Goal: Check status

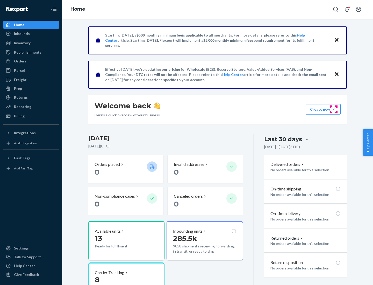
click at [334, 109] on button "Create new Create new inbound Create new order Create new product" at bounding box center [323, 109] width 35 height 10
click at [22, 34] on div "Inbounds" at bounding box center [22, 33] width 16 height 5
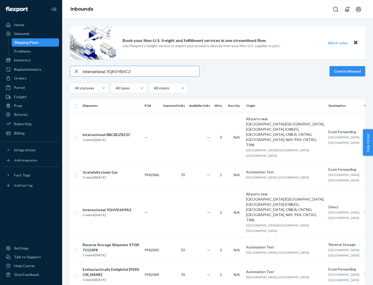
type input "International 7QKVYB5C29"
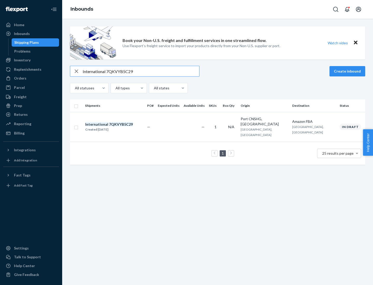
click at [118, 127] on div "Created [DATE]" at bounding box center [109, 129] width 48 height 5
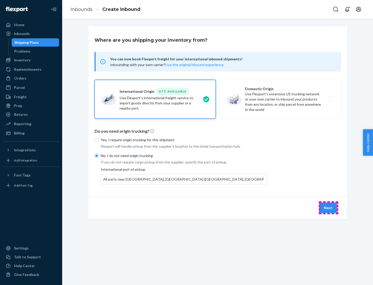
click at [329, 208] on button "Next" at bounding box center [329, 208] width 18 height 10
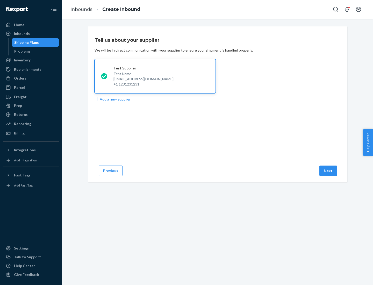
click at [329, 171] on button "Next" at bounding box center [329, 171] width 18 height 10
